Goal: Transaction & Acquisition: Download file/media

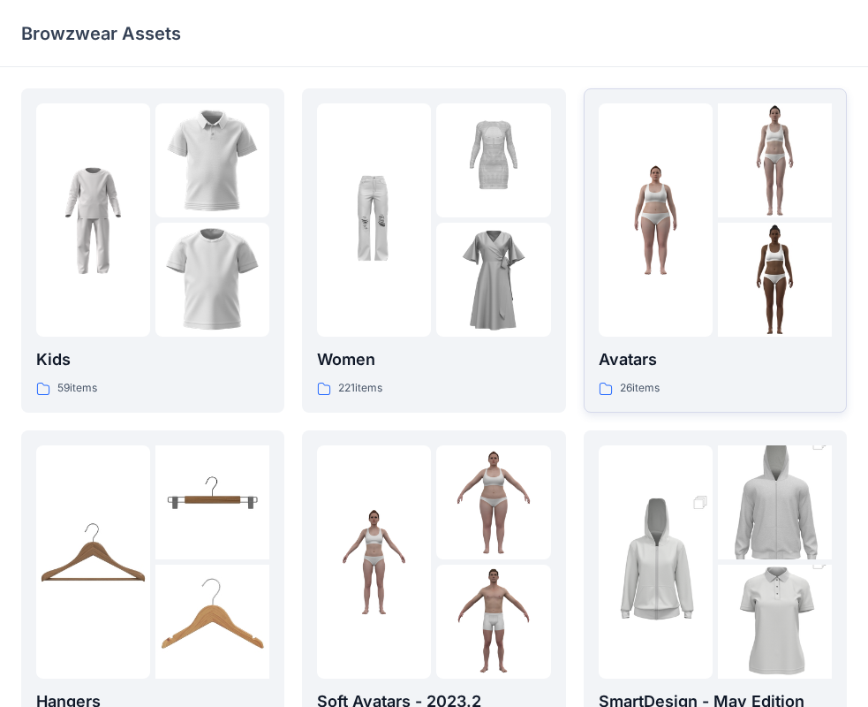
click at [636, 362] on p "Avatars" at bounding box center [715, 359] width 233 height 25
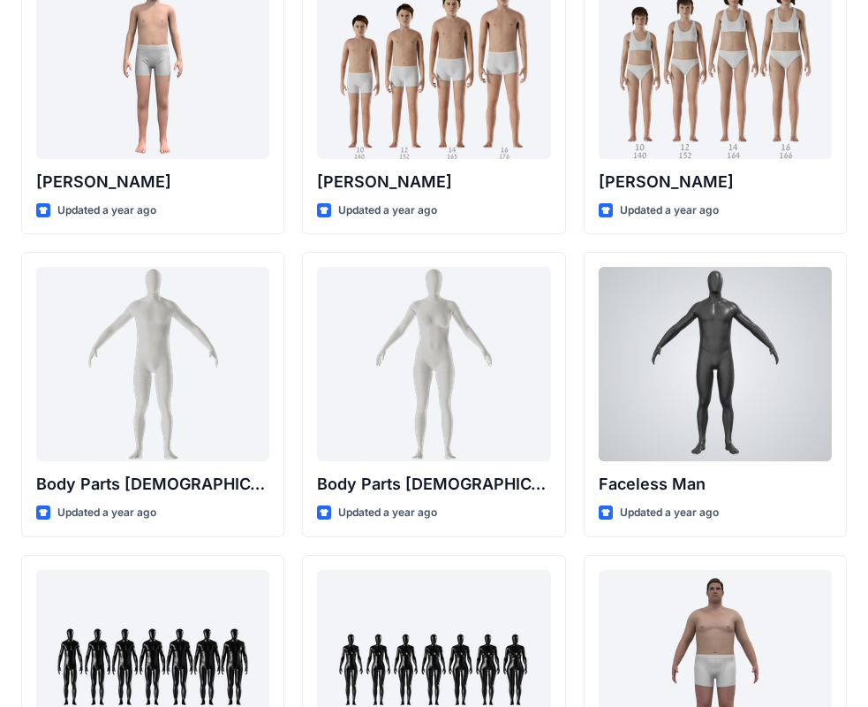
scroll to position [659, 0]
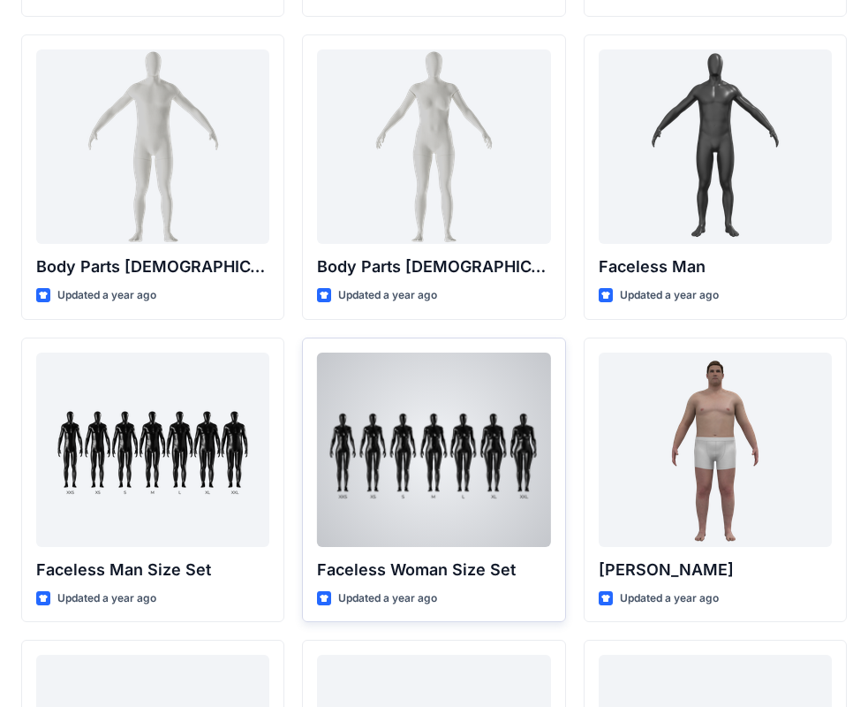
click at [381, 453] on div at bounding box center [433, 449] width 233 height 194
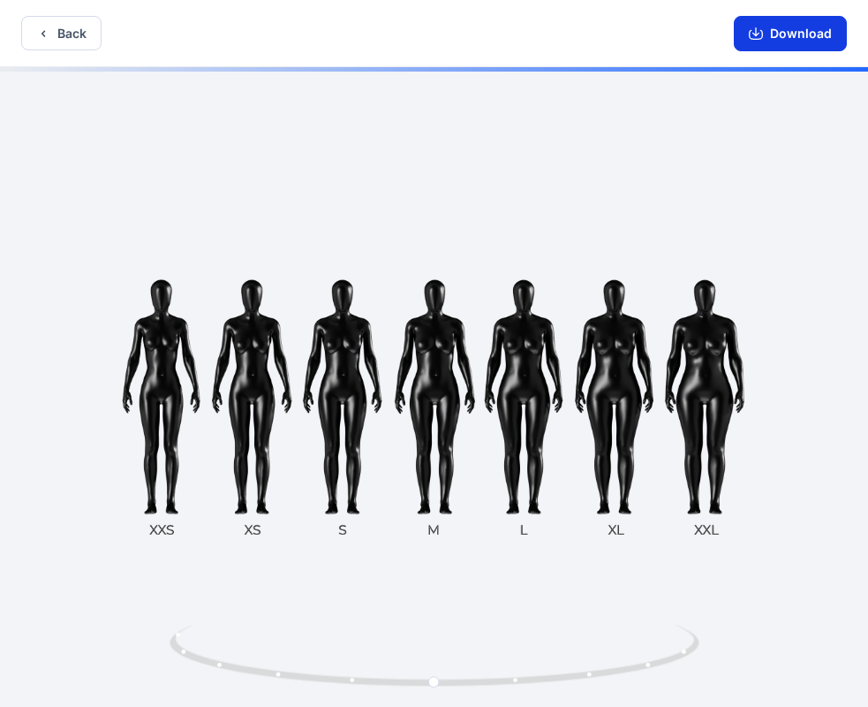
click at [801, 34] on button "Download" at bounding box center [790, 33] width 113 height 35
